Goal: Book appointment/travel/reservation

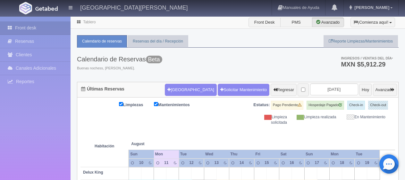
click at [180, 90] on button "[GEOGRAPHIC_DATA]" at bounding box center [191, 90] width 52 height 12
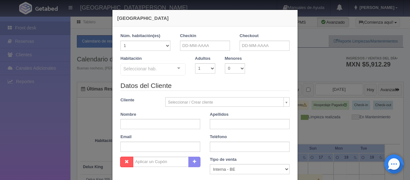
checkbox input "false"
click at [198, 46] on input "text" at bounding box center [205, 46] width 50 height 10
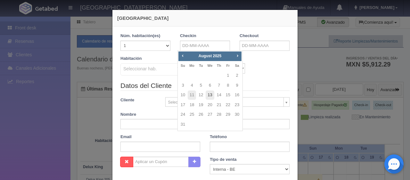
click at [206, 96] on link "13" at bounding box center [210, 95] width 8 height 9
type input "[DATE]"
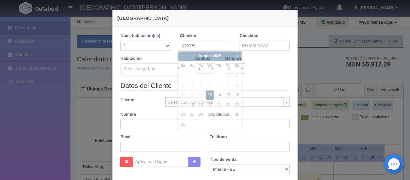
checkbox input "false"
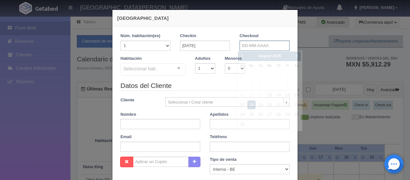
click at [248, 46] on input "text" at bounding box center [265, 46] width 50 height 10
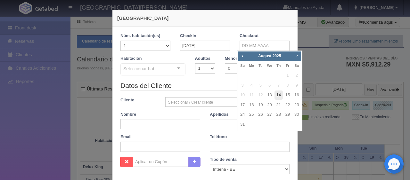
click at [278, 97] on link "14" at bounding box center [279, 95] width 8 height 9
type input "[DATE]"
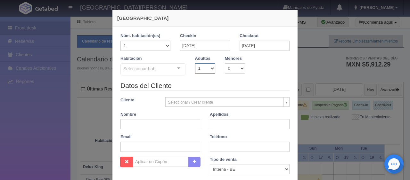
checkbox input "false"
click at [205, 70] on select "1 2 3 4 5 6 7 8 9 10" at bounding box center [205, 68] width 20 height 10
select select "2"
click at [195, 63] on select "1 2 3 4 5 6 7 8 9 10" at bounding box center [205, 68] width 20 height 10
click at [175, 71] on div at bounding box center [178, 69] width 13 height 10
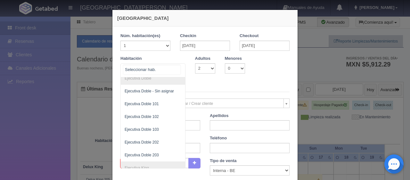
scroll to position [87, 0]
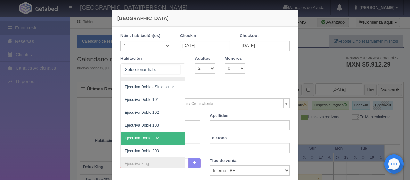
click at [156, 138] on span "Ejecutiva Doble 202" at bounding box center [175, 138] width 108 height 13
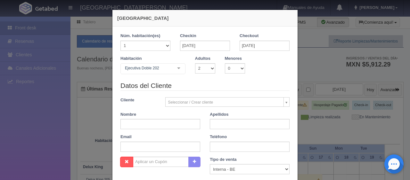
checkbox input "false"
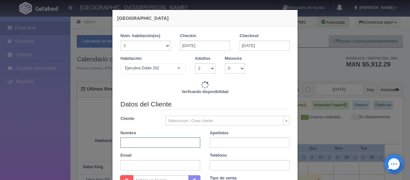
click at [150, 142] on input "text" at bounding box center [161, 143] width 80 height 10
type input "1549.00"
checkbox input "false"
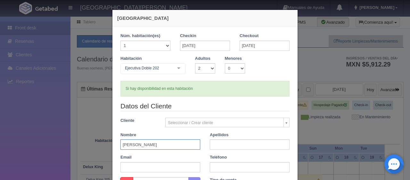
type input "[PERSON_NAME]"
type input "Rosas"
paste input "2414111868"
type input "2414111868"
click at [200, 142] on div "Nombre [PERSON_NAME]" at bounding box center [160, 141] width 89 height 18
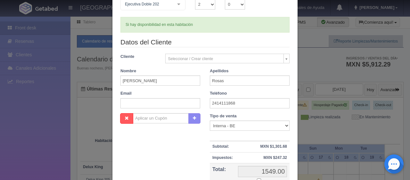
scroll to position [96, 0]
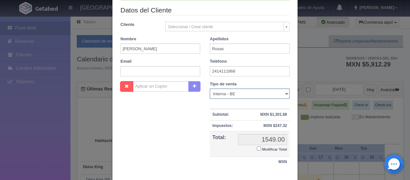
click at [267, 93] on select "Correo Electronico Interna - BE Llamada OTA Externa Otro WALK IN" at bounding box center [250, 94] width 80 height 10
select select "phone"
click at [210, 89] on select "Correo Electronico Interna - BE Llamada OTA Externa Otro WALK IN" at bounding box center [250, 94] width 80 height 10
click at [257, 148] on input "Modificar Total" at bounding box center [259, 149] width 4 height 4
checkbox input "true"
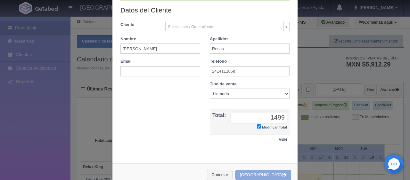
type input "1499"
click at [263, 173] on button "[GEOGRAPHIC_DATA]" at bounding box center [264, 175] width 56 height 11
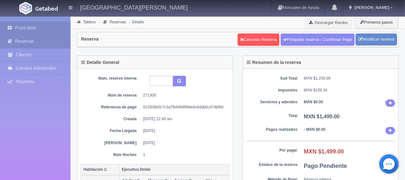
click at [36, 27] on link "Front desk" at bounding box center [35, 27] width 71 height 13
